Goal: Transaction & Acquisition: Obtain resource

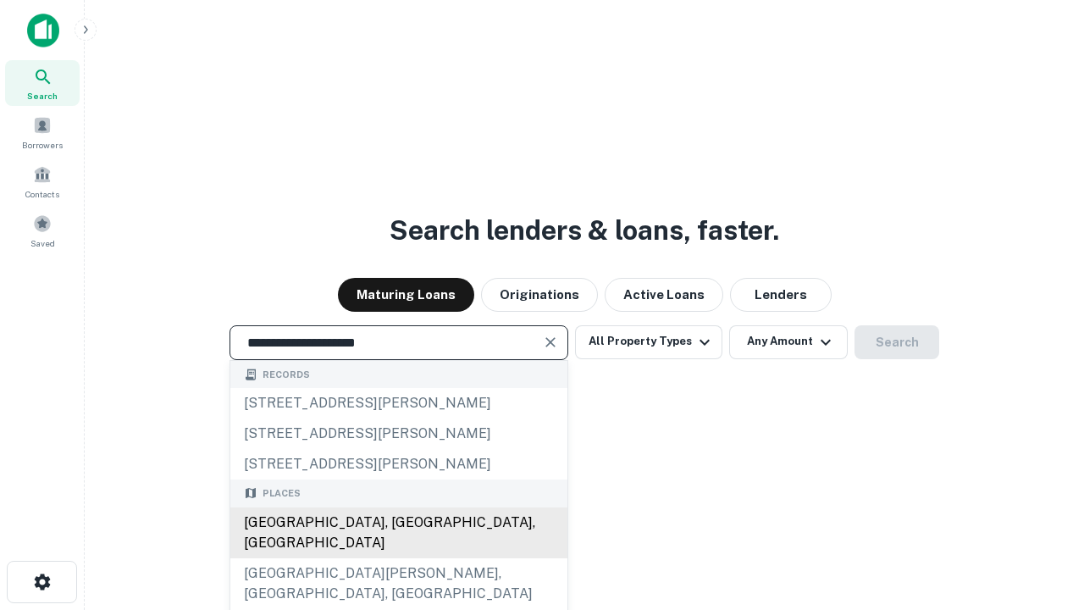
click at [398, 558] on div "[GEOGRAPHIC_DATA], [GEOGRAPHIC_DATA], [GEOGRAPHIC_DATA]" at bounding box center [398, 532] width 337 height 51
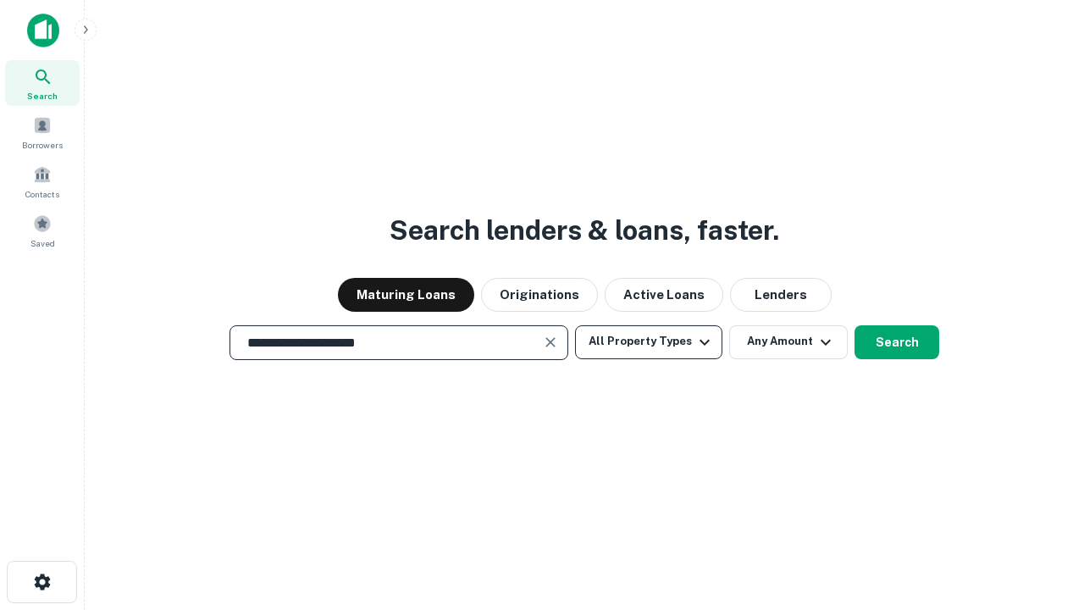
type input "**********"
click at [649, 341] on button "All Property Types" at bounding box center [648, 342] width 147 height 34
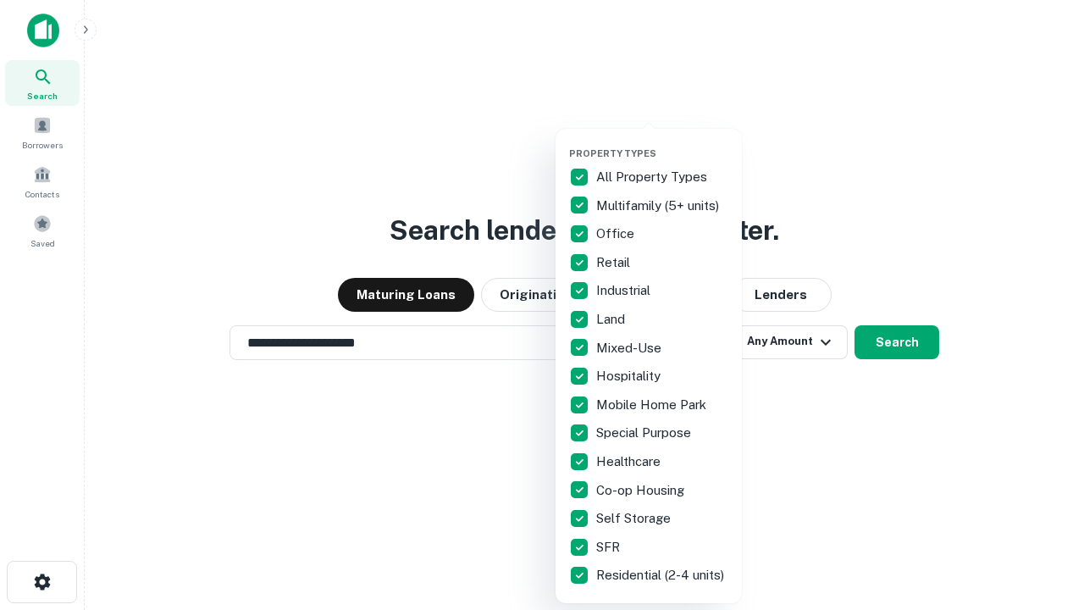
click at [662, 142] on button "button" at bounding box center [662, 142] width 186 height 1
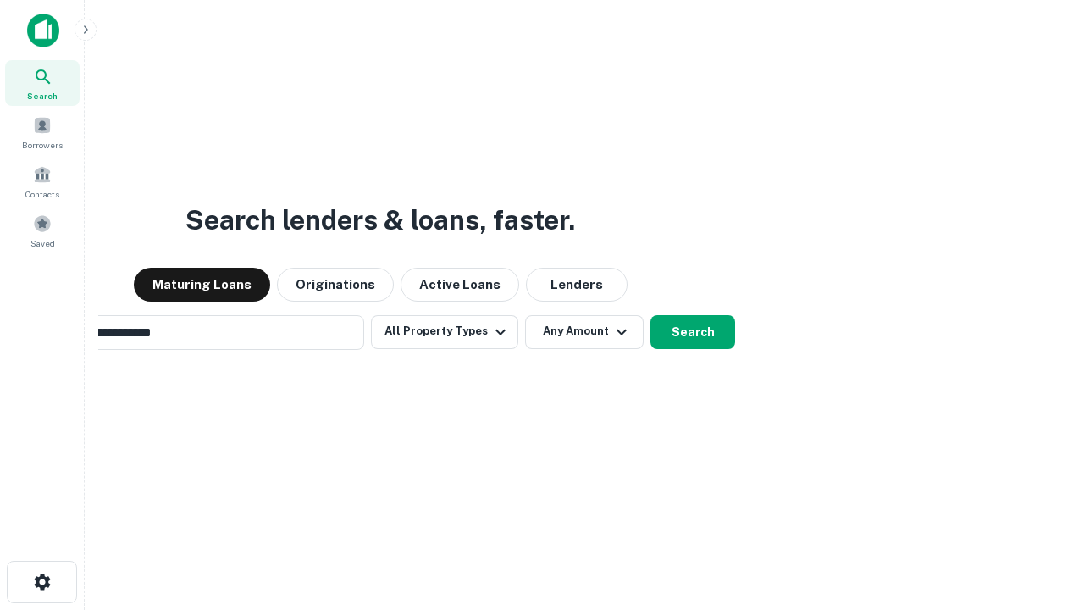
scroll to position [26, 0]
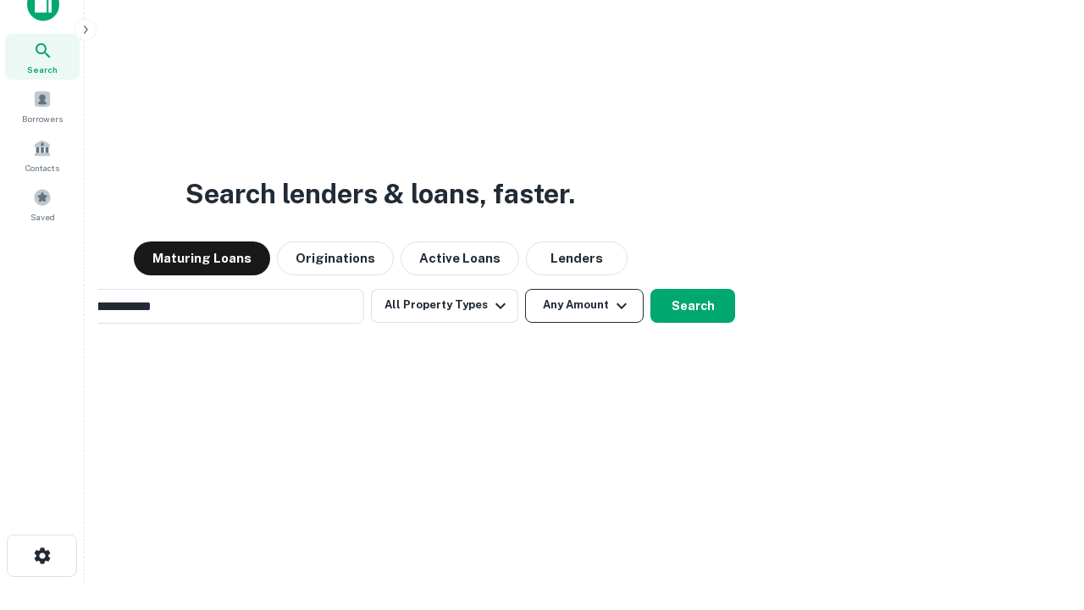
click at [525, 289] on button "Any Amount" at bounding box center [584, 306] width 119 height 34
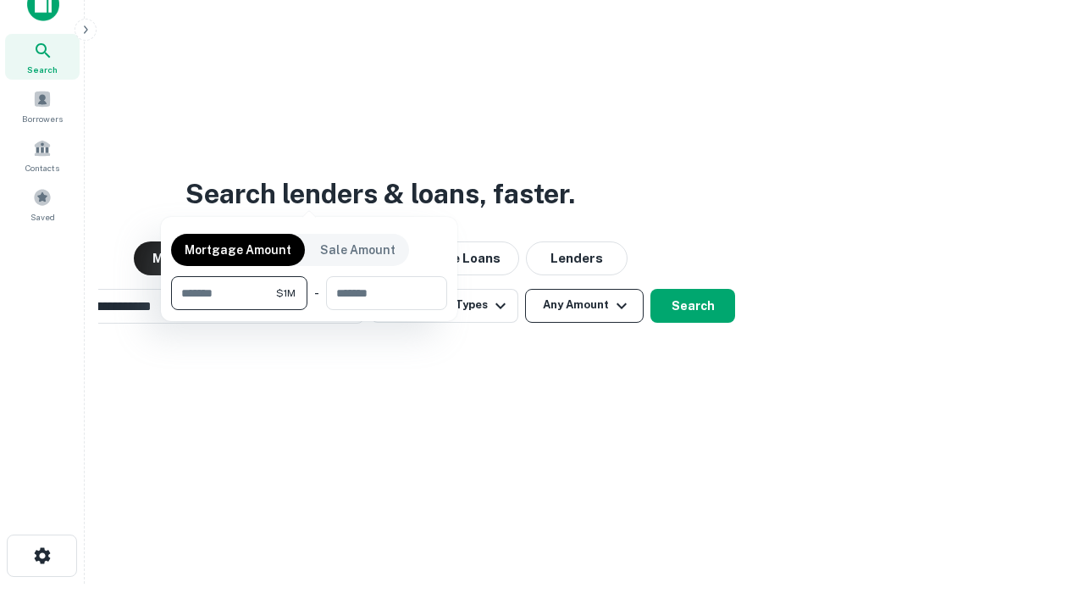
scroll to position [27, 0]
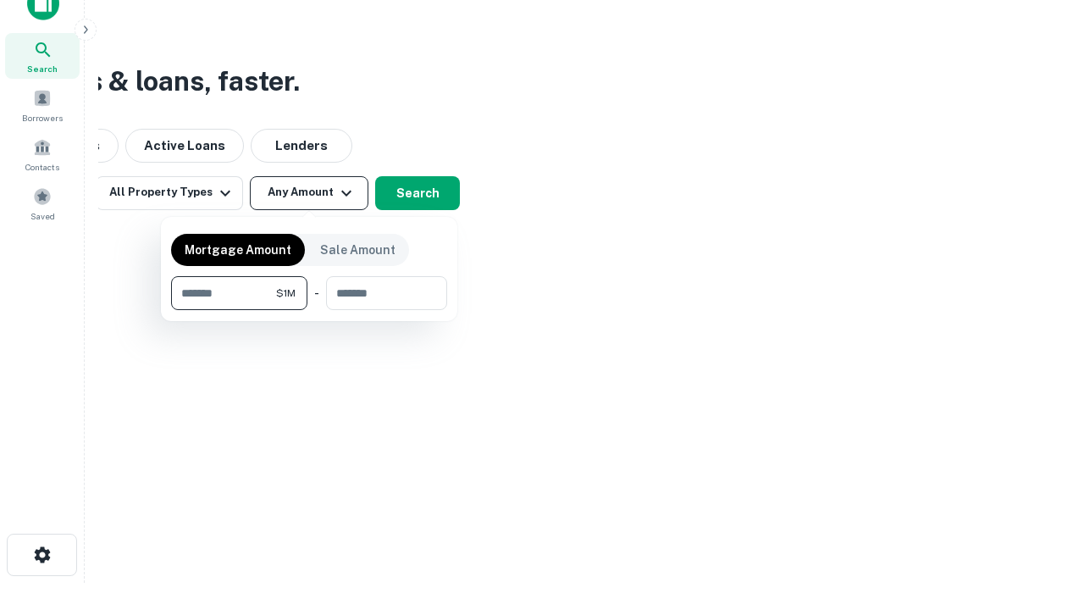
type input "*******"
click at [309, 310] on button "button" at bounding box center [309, 310] width 276 height 1
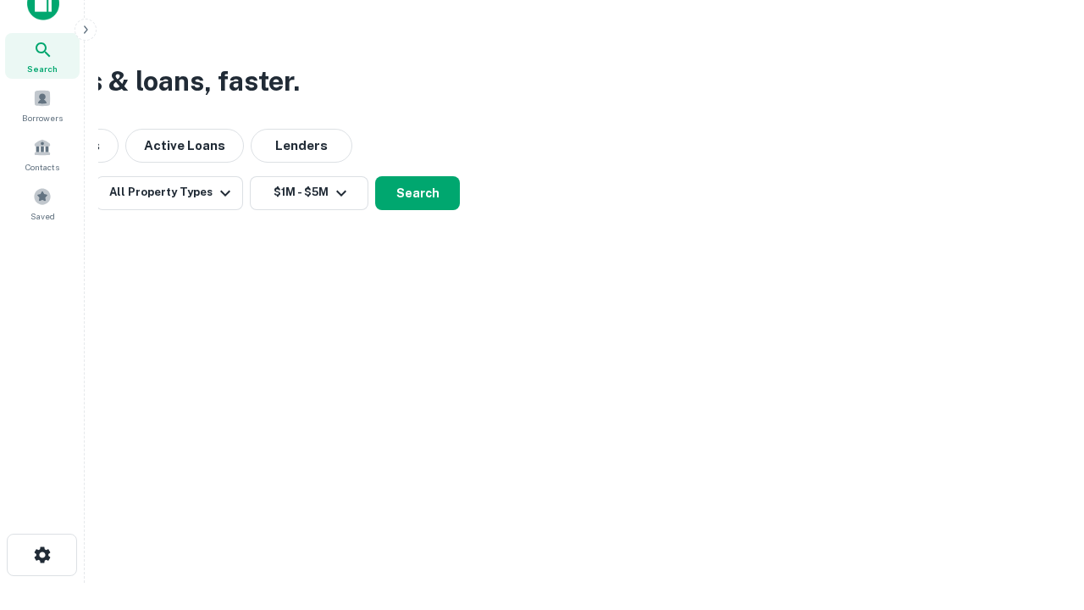
scroll to position [26, 0]
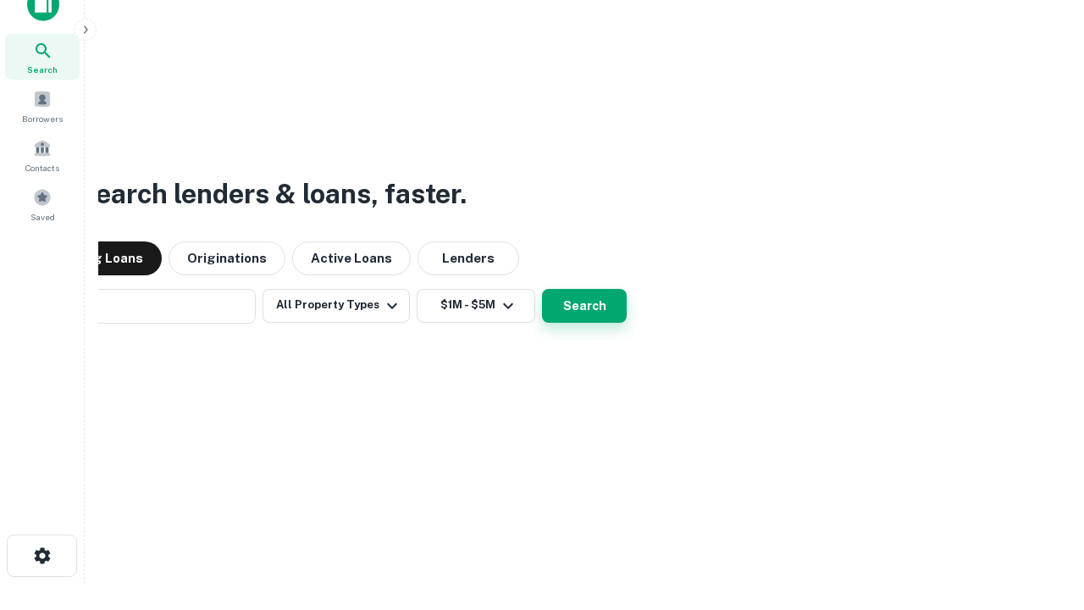
click at [542, 289] on button "Search" at bounding box center [584, 306] width 85 height 34
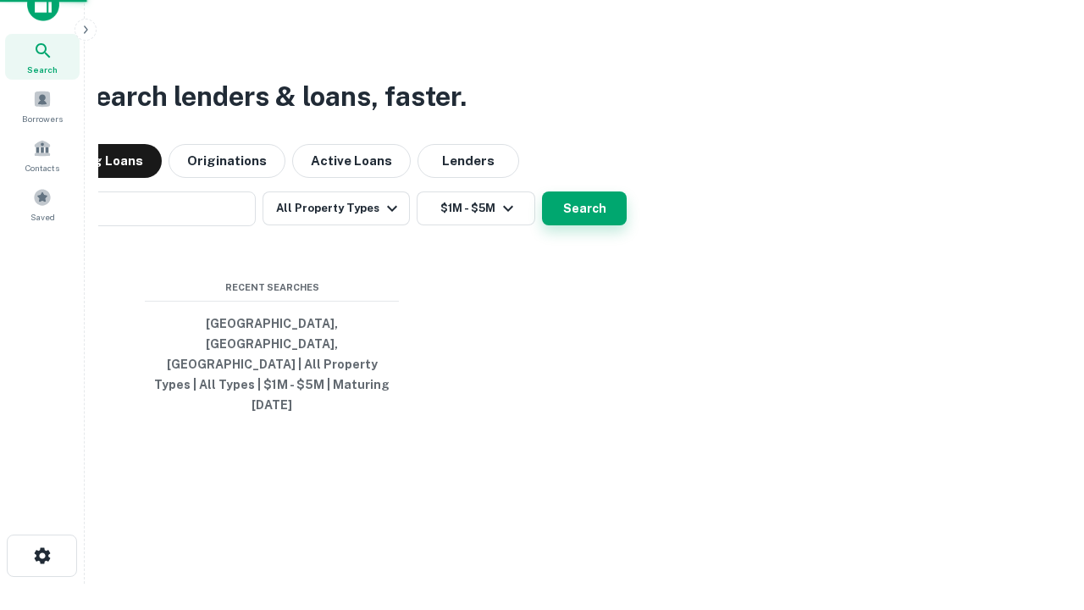
scroll to position [27, 0]
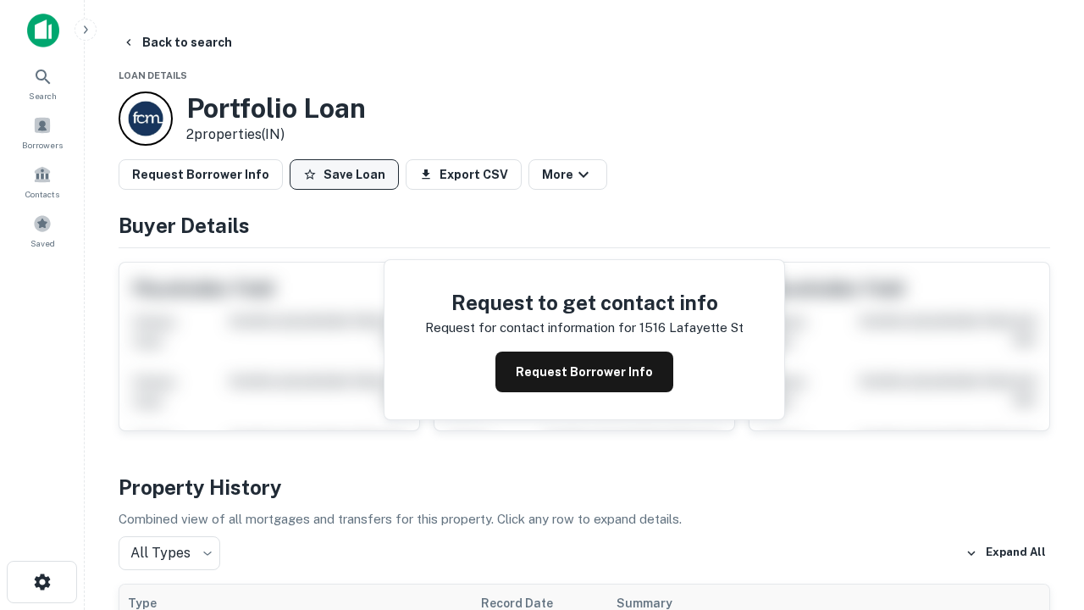
click at [344, 174] on button "Save Loan" at bounding box center [344, 174] width 109 height 30
click at [348, 174] on button "Loan Saved" at bounding box center [348, 174] width 117 height 30
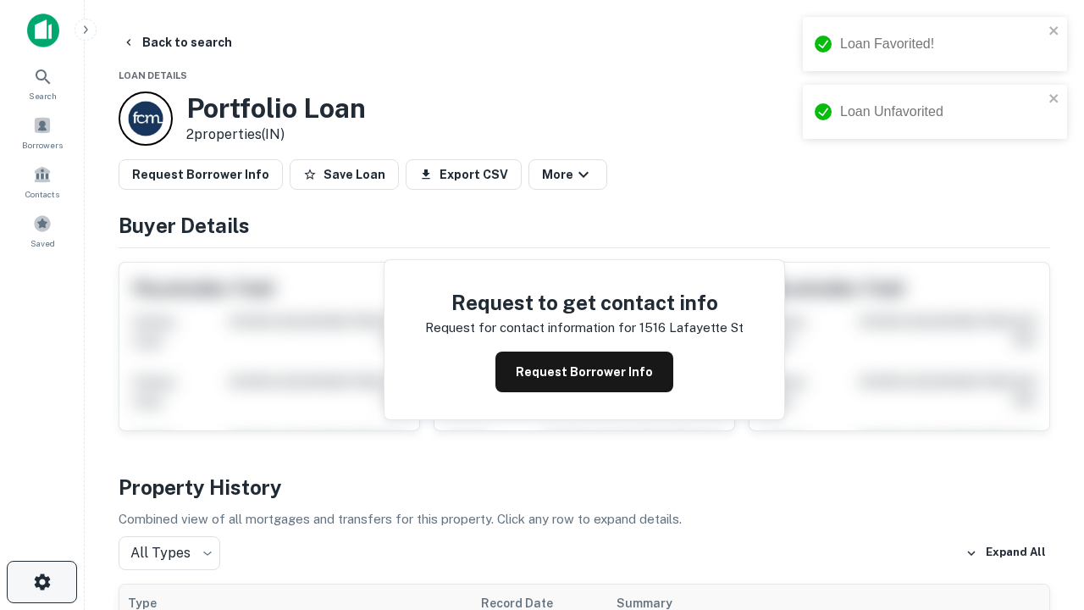
click at [42, 582] on icon "button" at bounding box center [42, 582] width 20 height 20
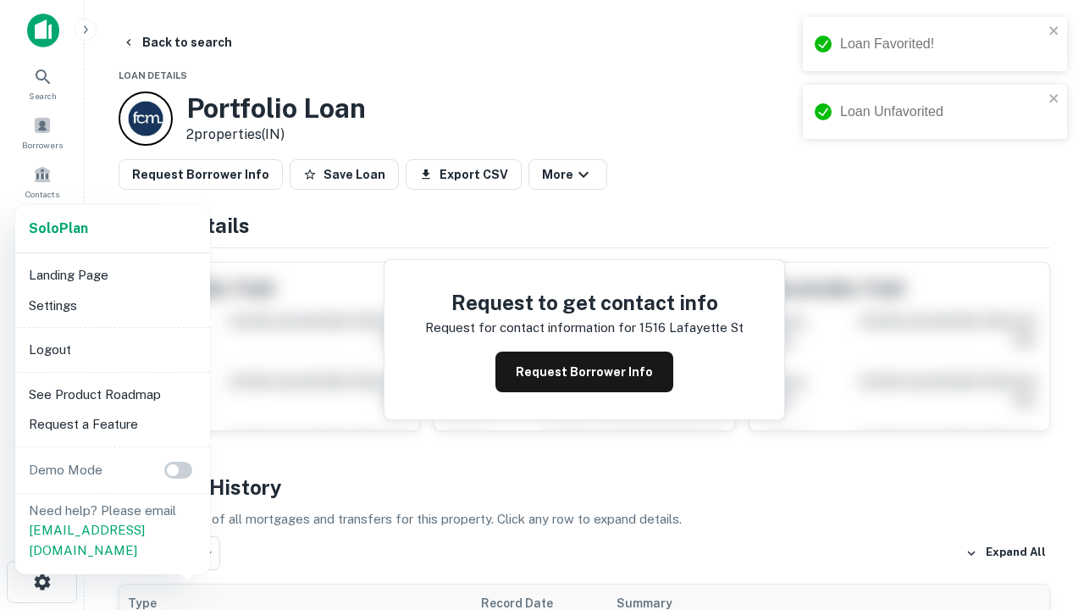
click at [112, 349] on li "Logout" at bounding box center [112, 350] width 181 height 30
